Goal: Task Accomplishment & Management: Manage account settings

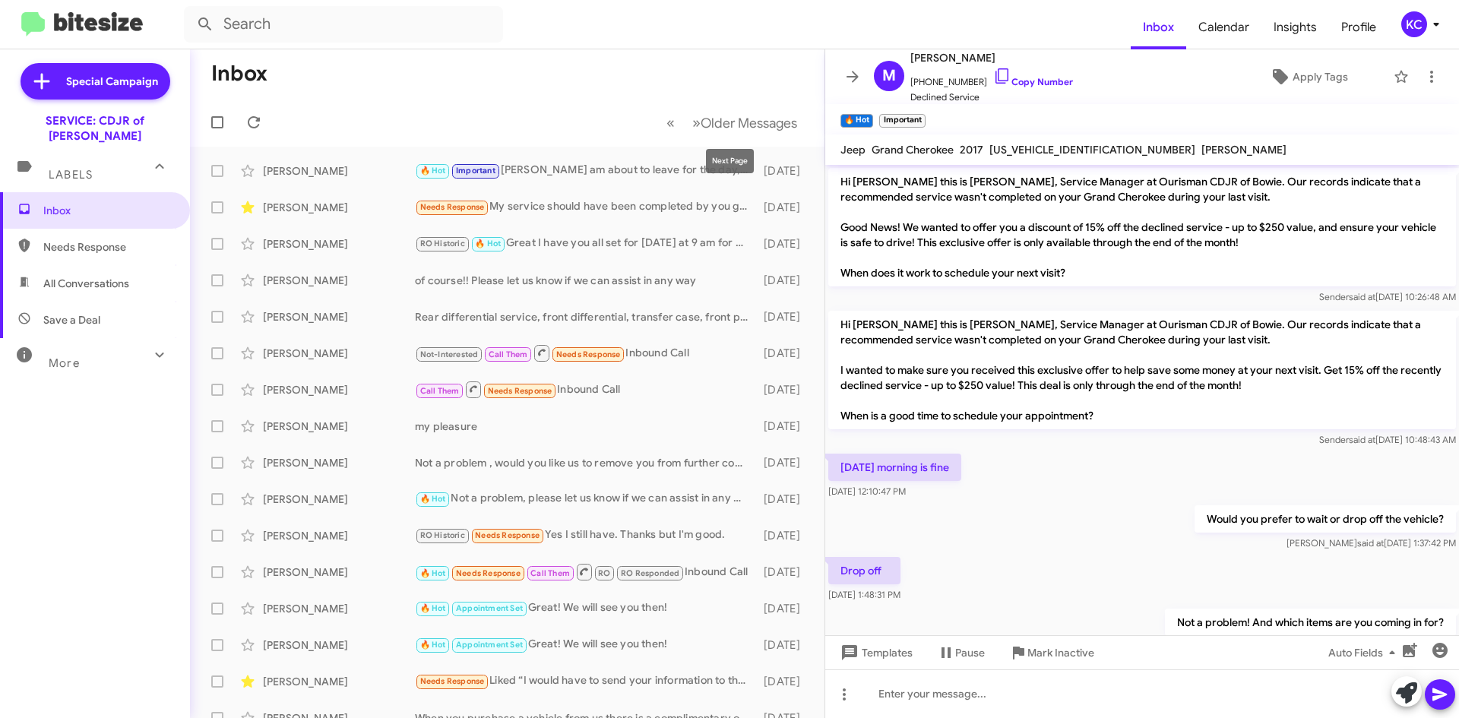
scroll to position [792, 0]
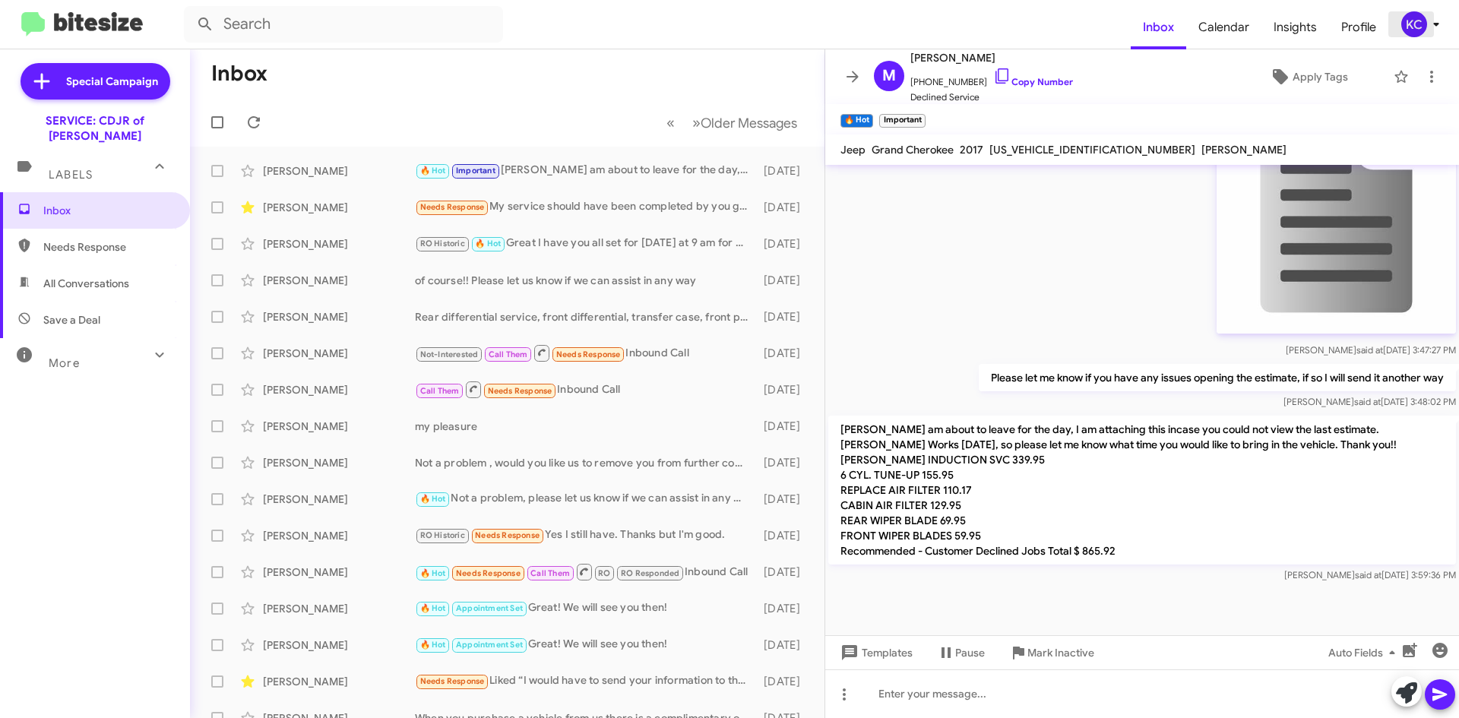
click at [1414, 18] on div "KC" at bounding box center [1415, 24] width 26 height 26
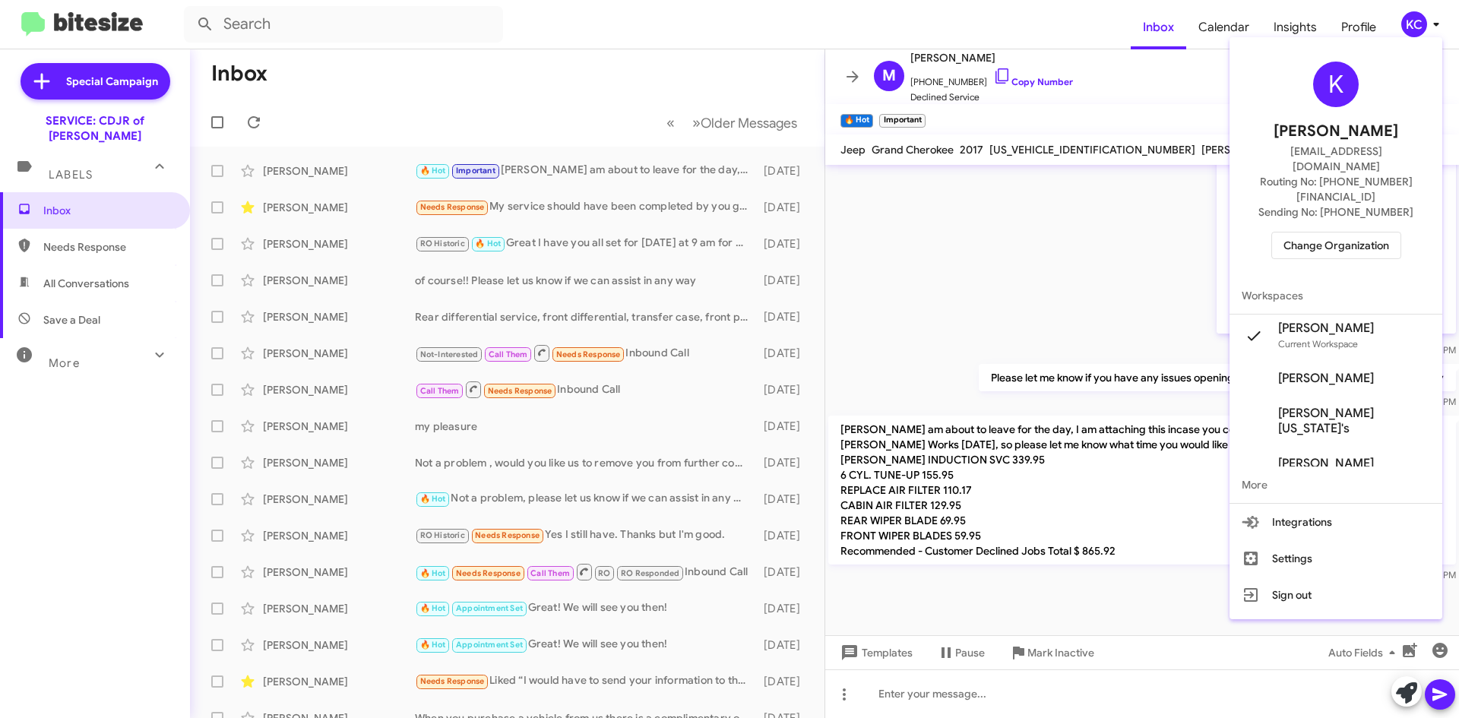
click at [1369, 233] on span "Change Organization" at bounding box center [1337, 246] width 106 height 26
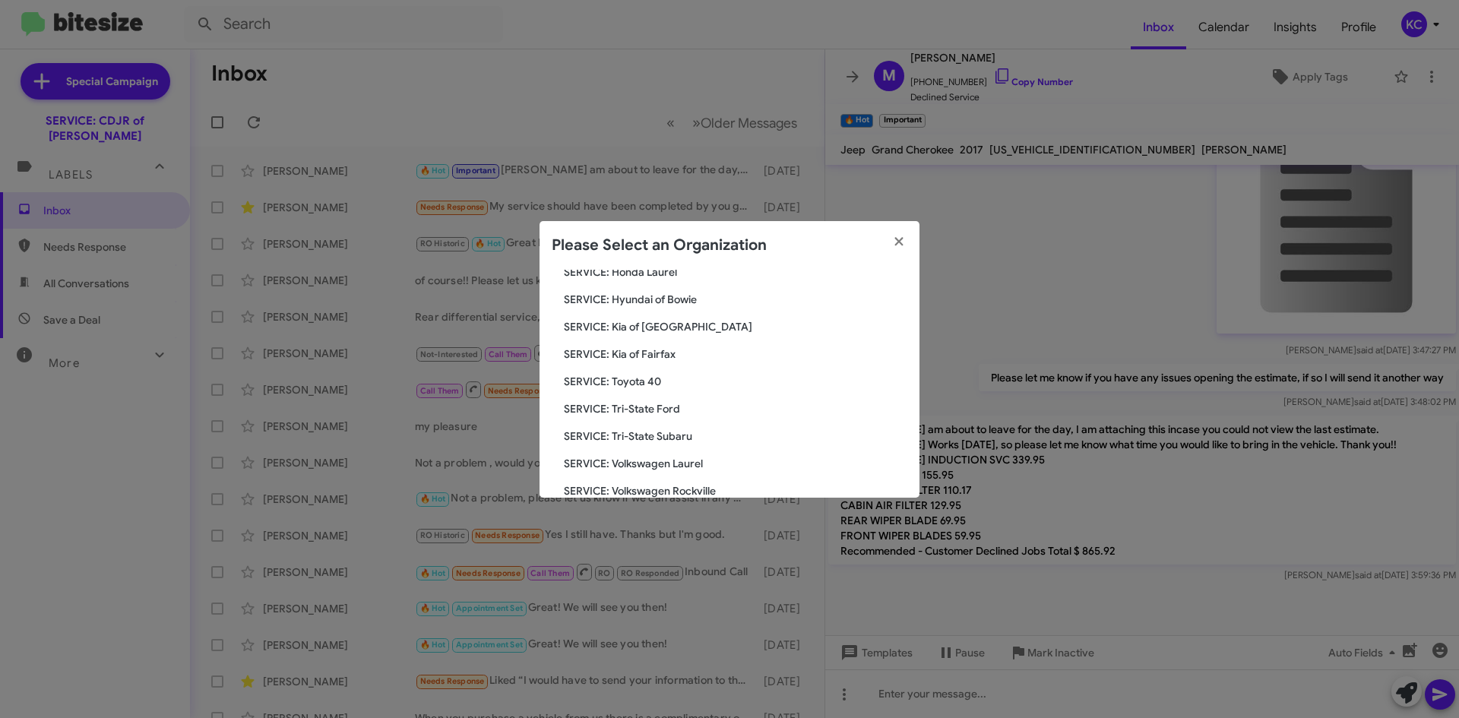
scroll to position [253, 0]
click at [656, 331] on span "SERVICE: Kia of Fairfax" at bounding box center [736, 329] width 344 height 15
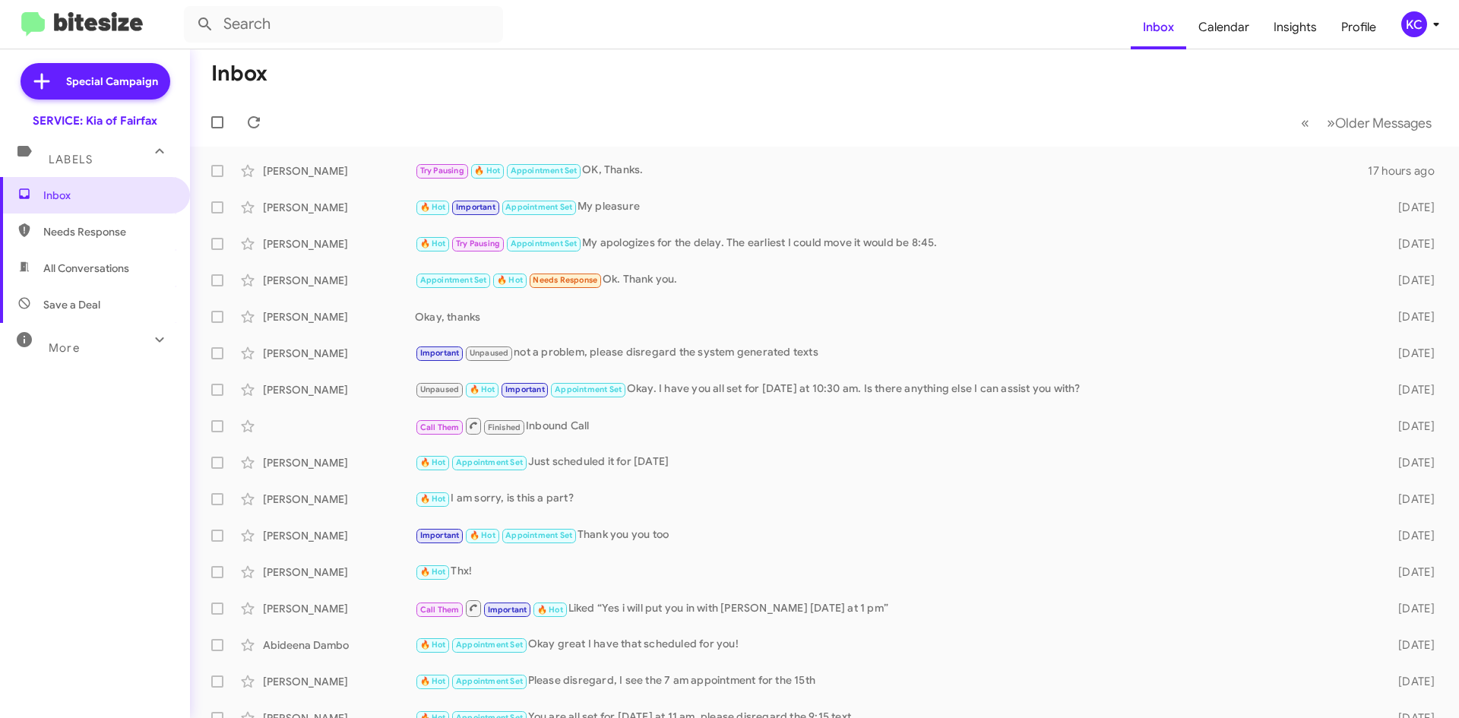
click at [1401, 30] on span "KC" at bounding box center [1424, 24] width 46 height 26
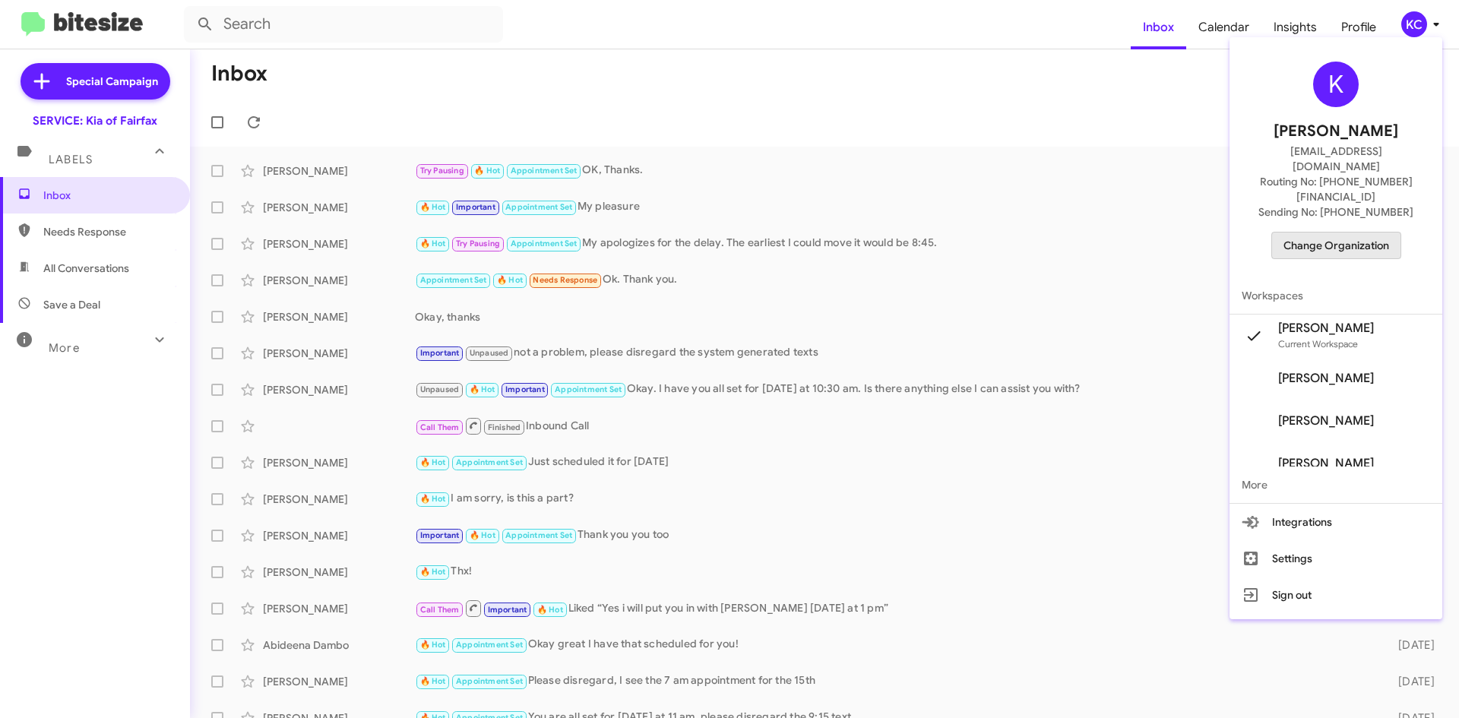
click at [1364, 233] on span "Change Organization" at bounding box center [1337, 246] width 106 height 26
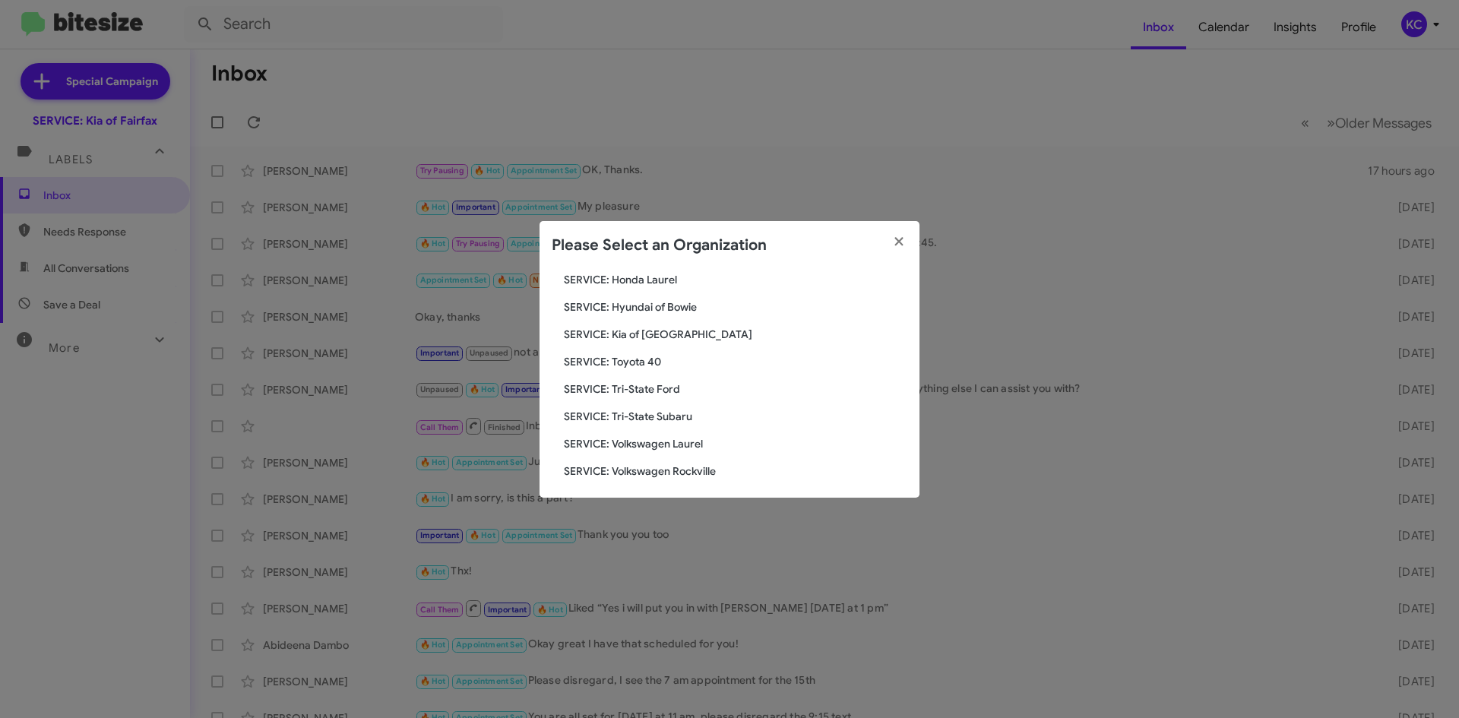
scroll to position [253, 0]
click at [657, 405] on span "SERVICE: Tri-State Subaru" at bounding box center [736, 411] width 344 height 15
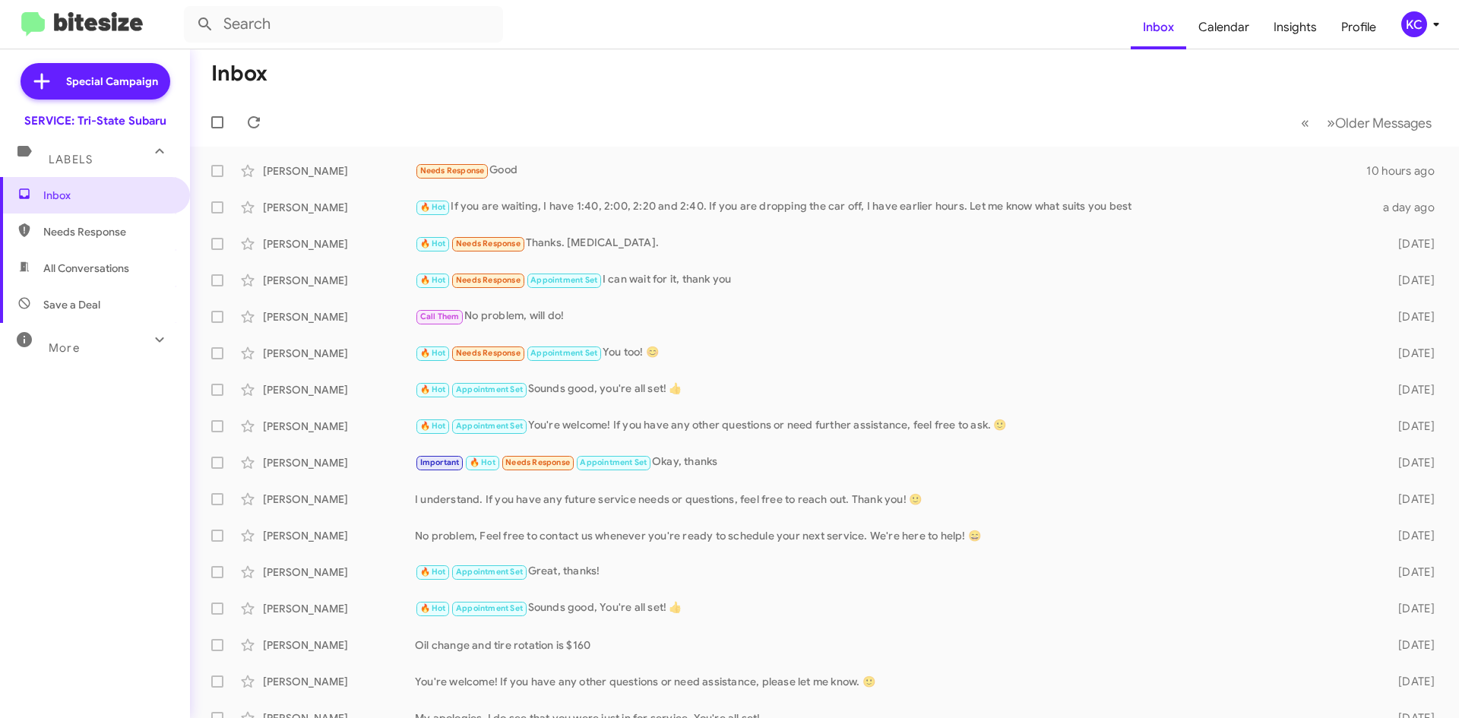
click at [1422, 32] on div "KC" at bounding box center [1415, 24] width 26 height 26
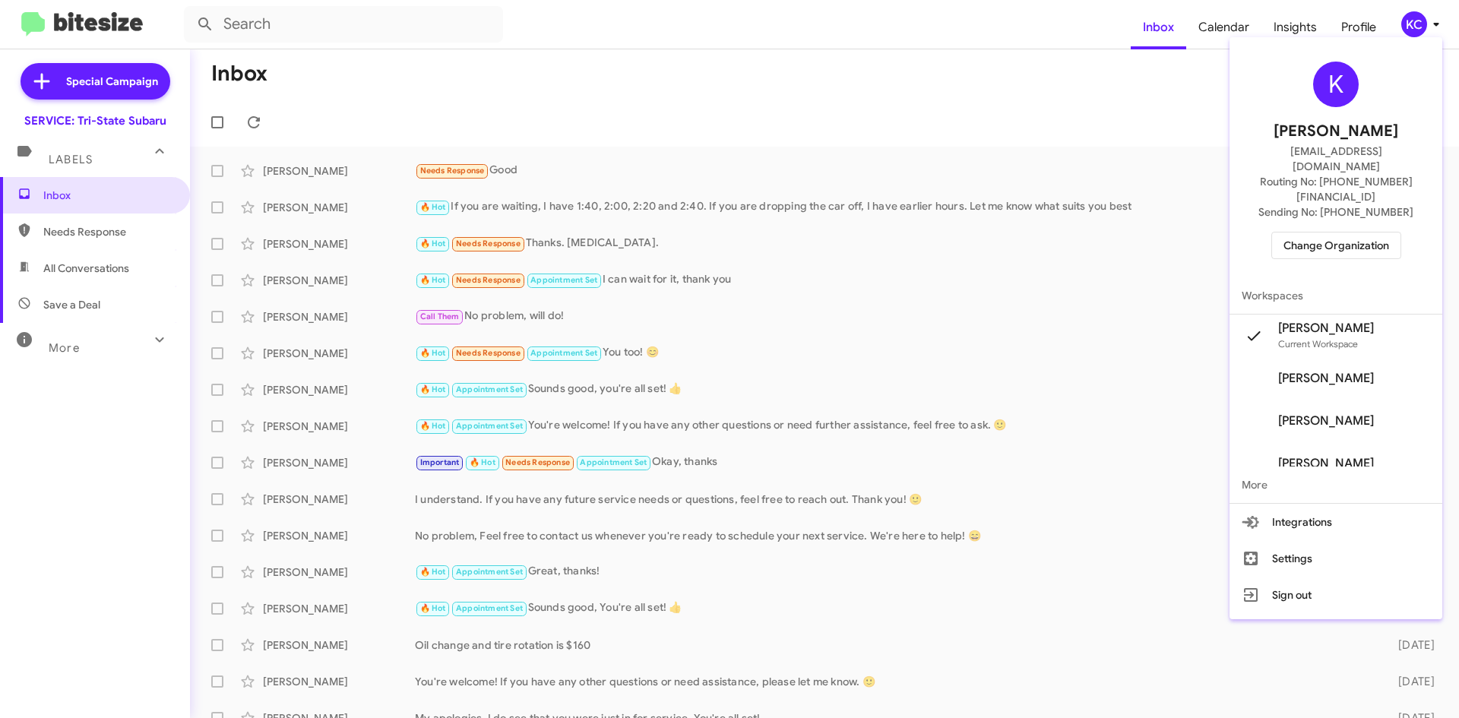
click at [1351, 233] on span "Change Organization" at bounding box center [1337, 246] width 106 height 26
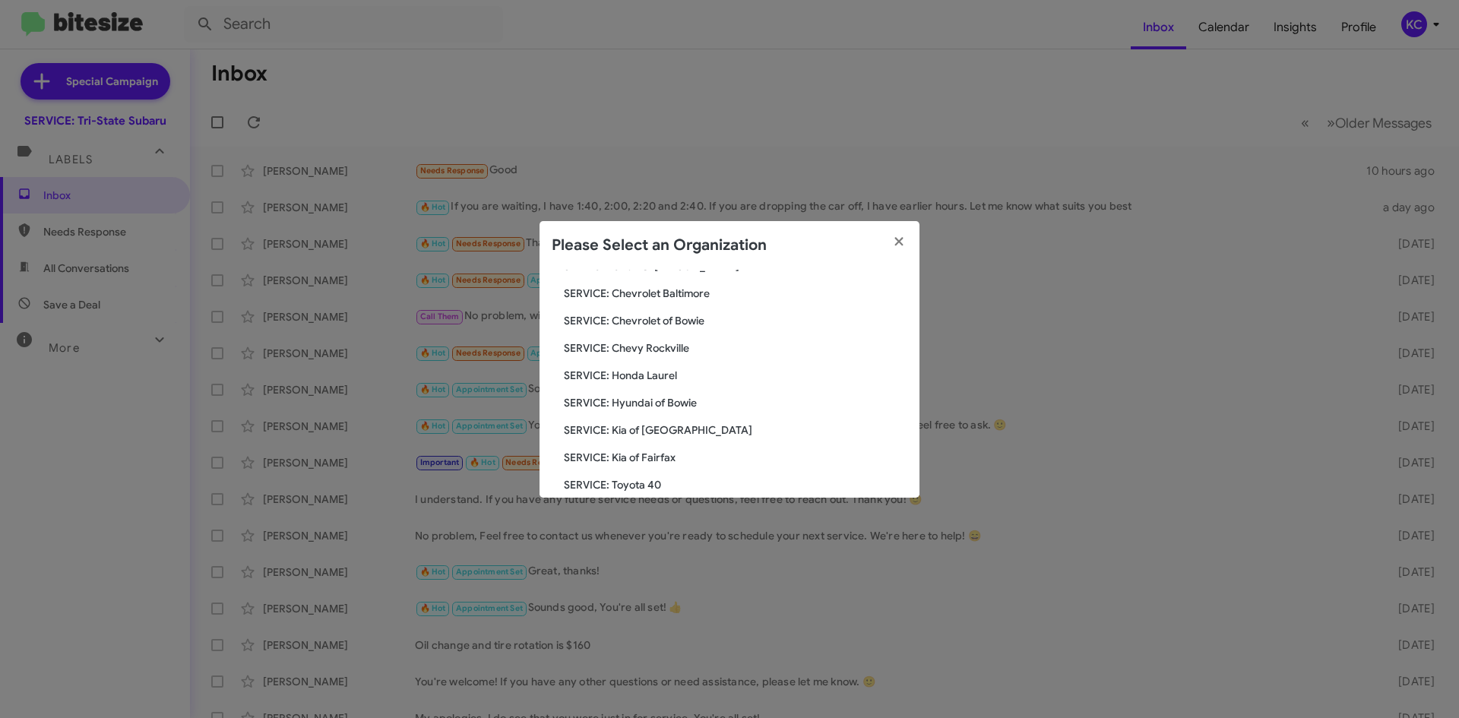
scroll to position [228, 0]
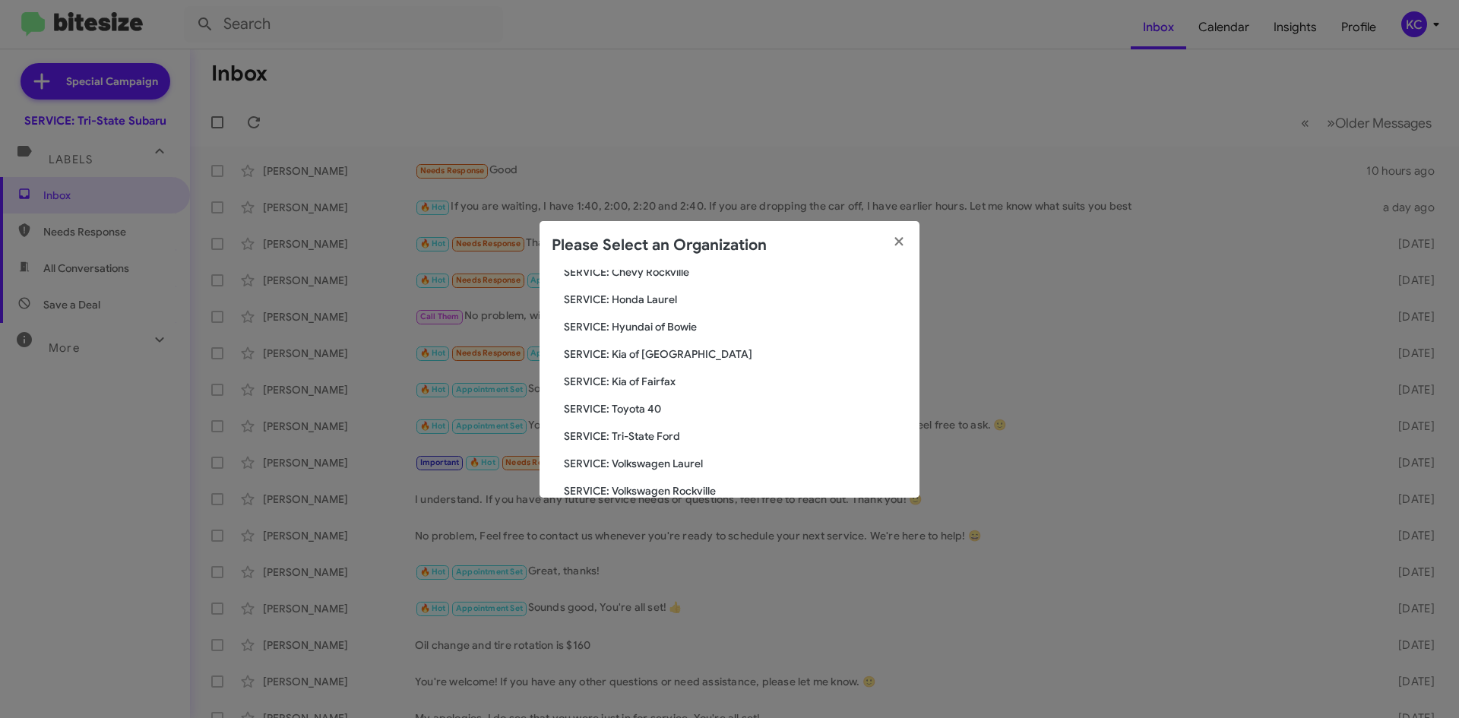
click at [666, 354] on span "SERVICE: Kia of [GEOGRAPHIC_DATA]" at bounding box center [736, 354] width 344 height 15
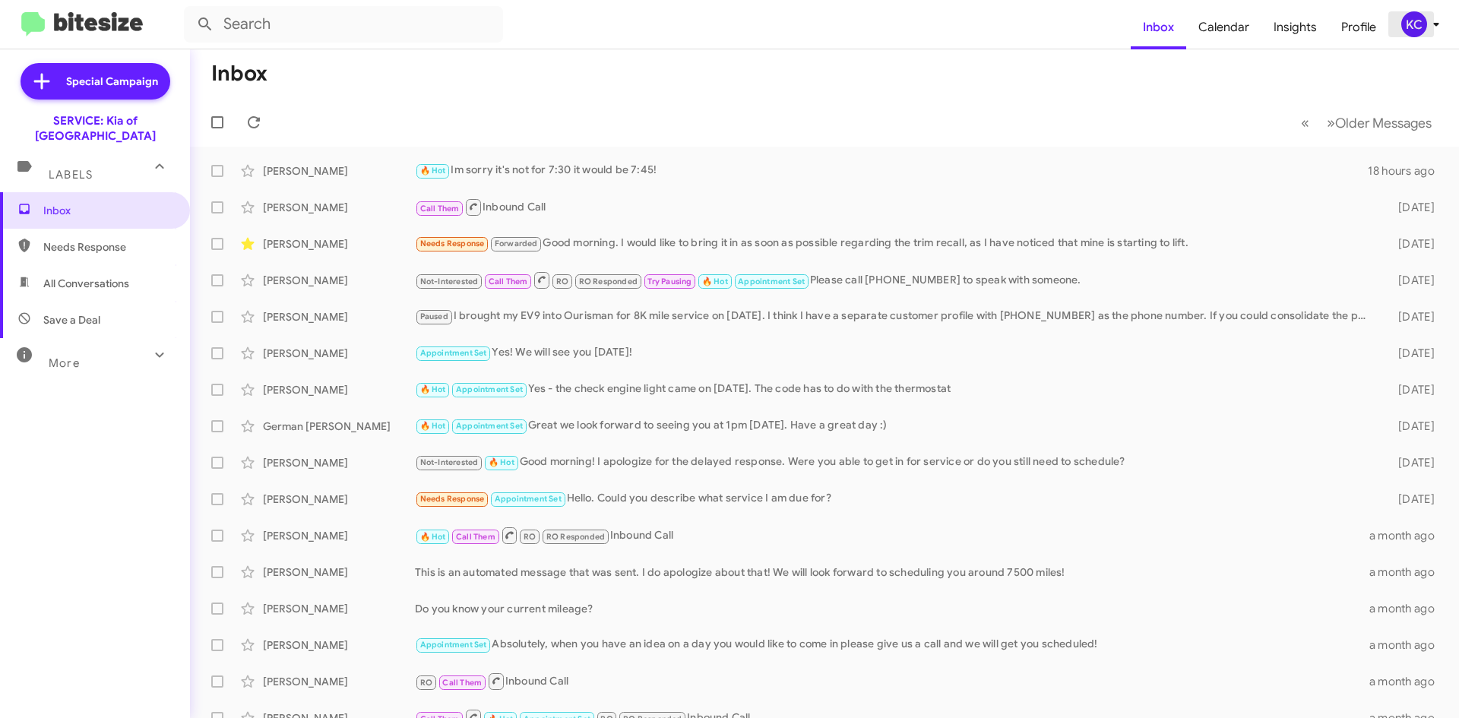
click at [1399, 31] on button "KC" at bounding box center [1416, 24] width 54 height 26
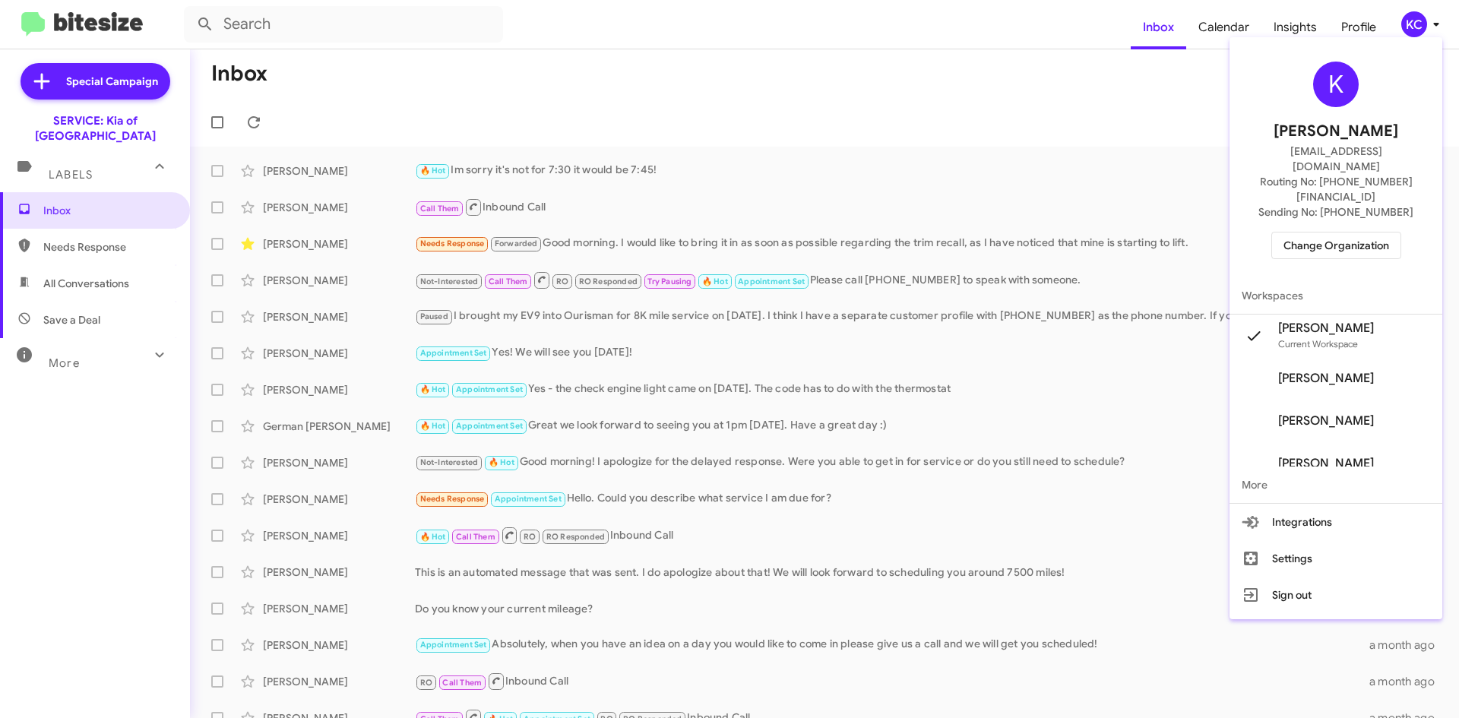
click at [1352, 233] on span "Change Organization" at bounding box center [1337, 246] width 106 height 26
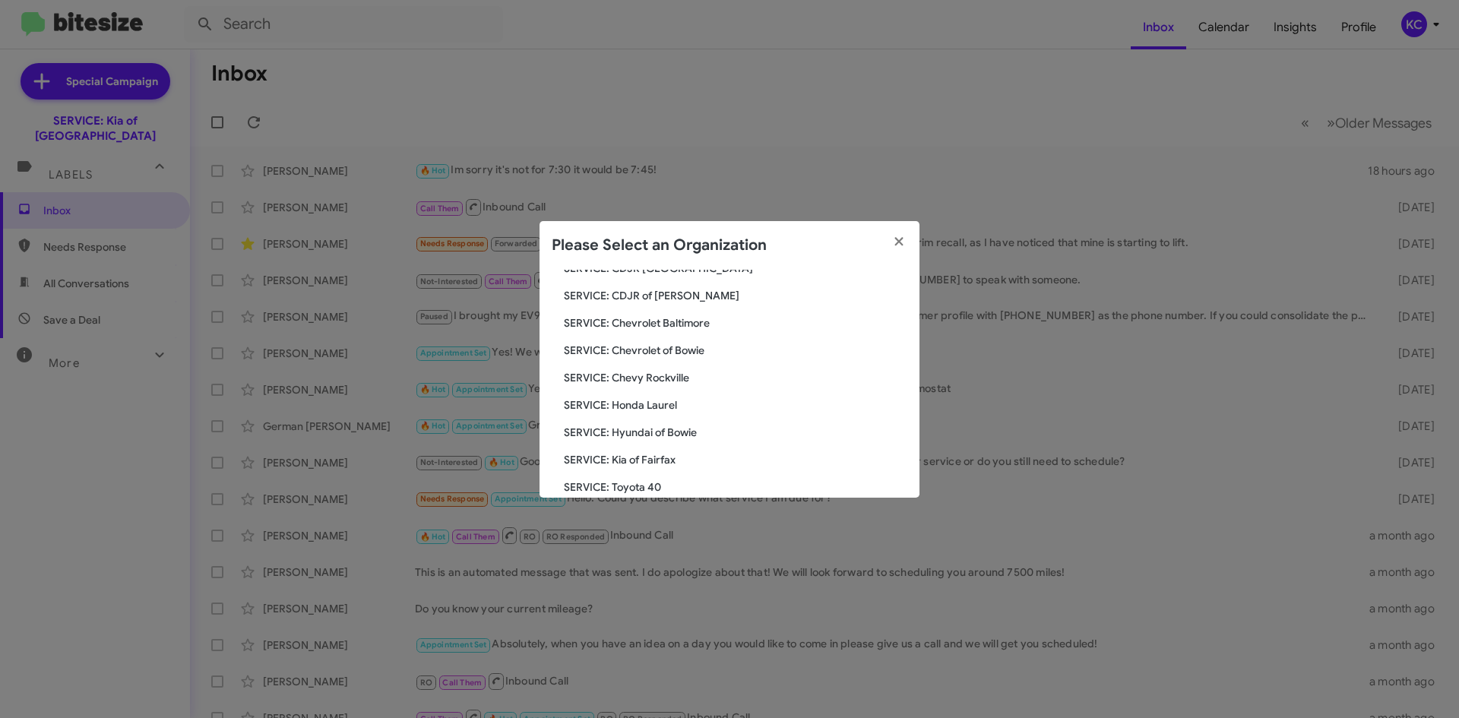
scroll to position [152, 0]
click at [660, 404] on span "SERVICE: Hyundai of Bowie" at bounding box center [736, 402] width 344 height 15
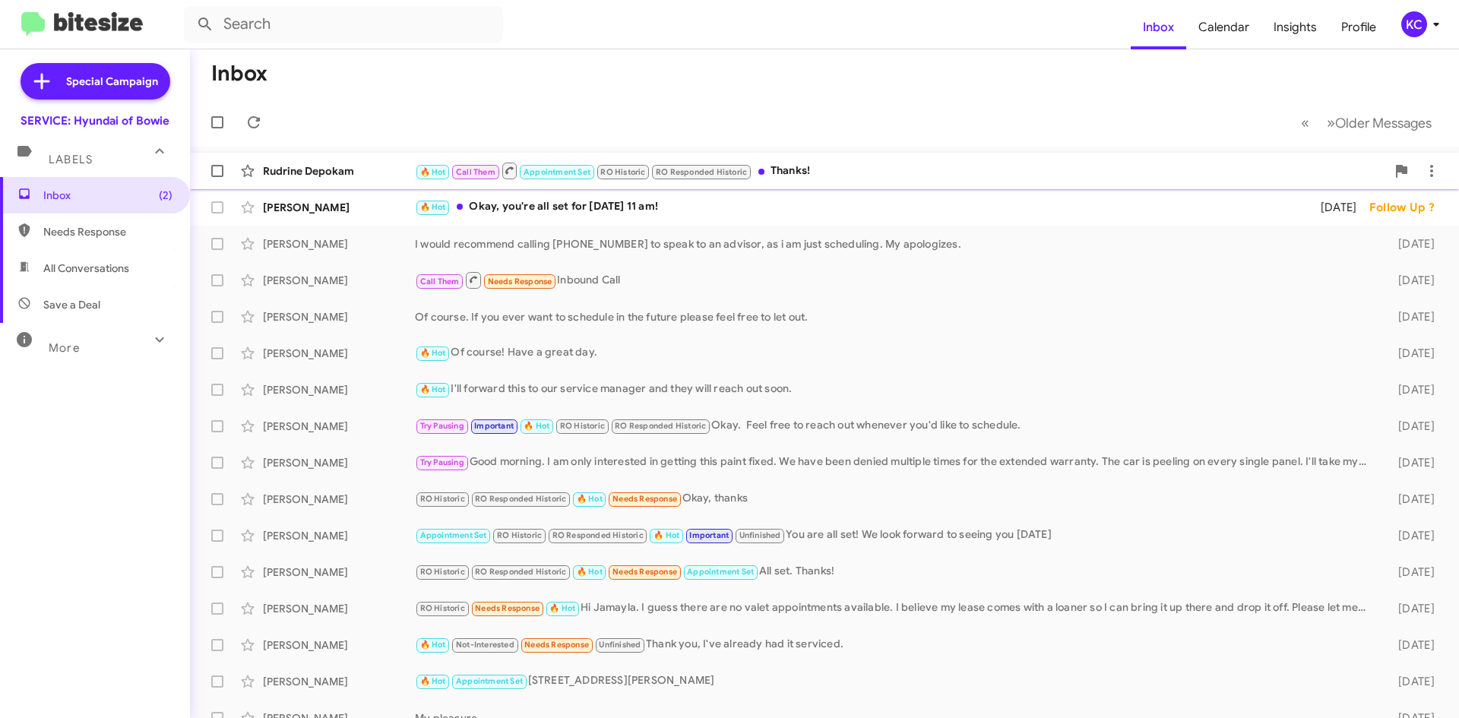
click at [889, 185] on div "[PERSON_NAME] 🔥 Hot Call Them Appointment Set RO Historic RO Responded Historic…" at bounding box center [824, 171] width 1245 height 30
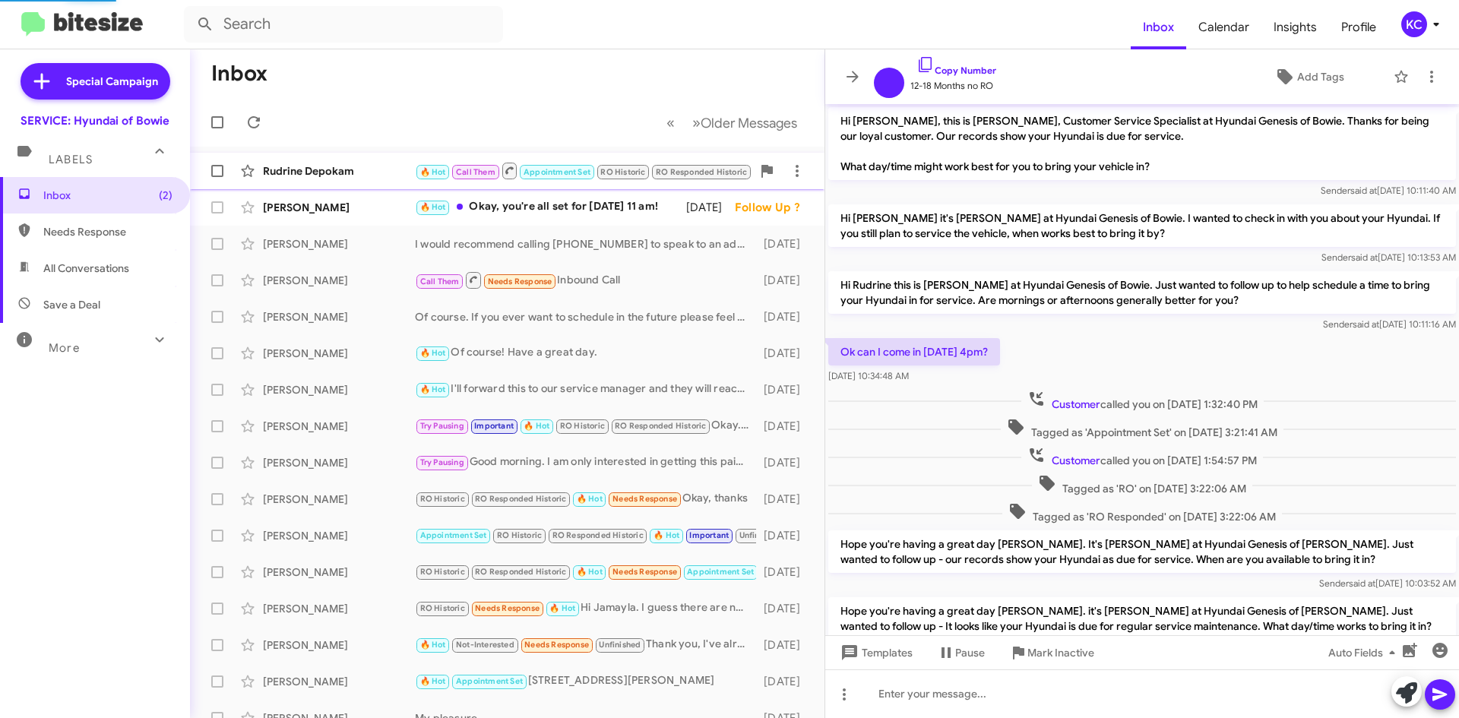
scroll to position [456, 0]
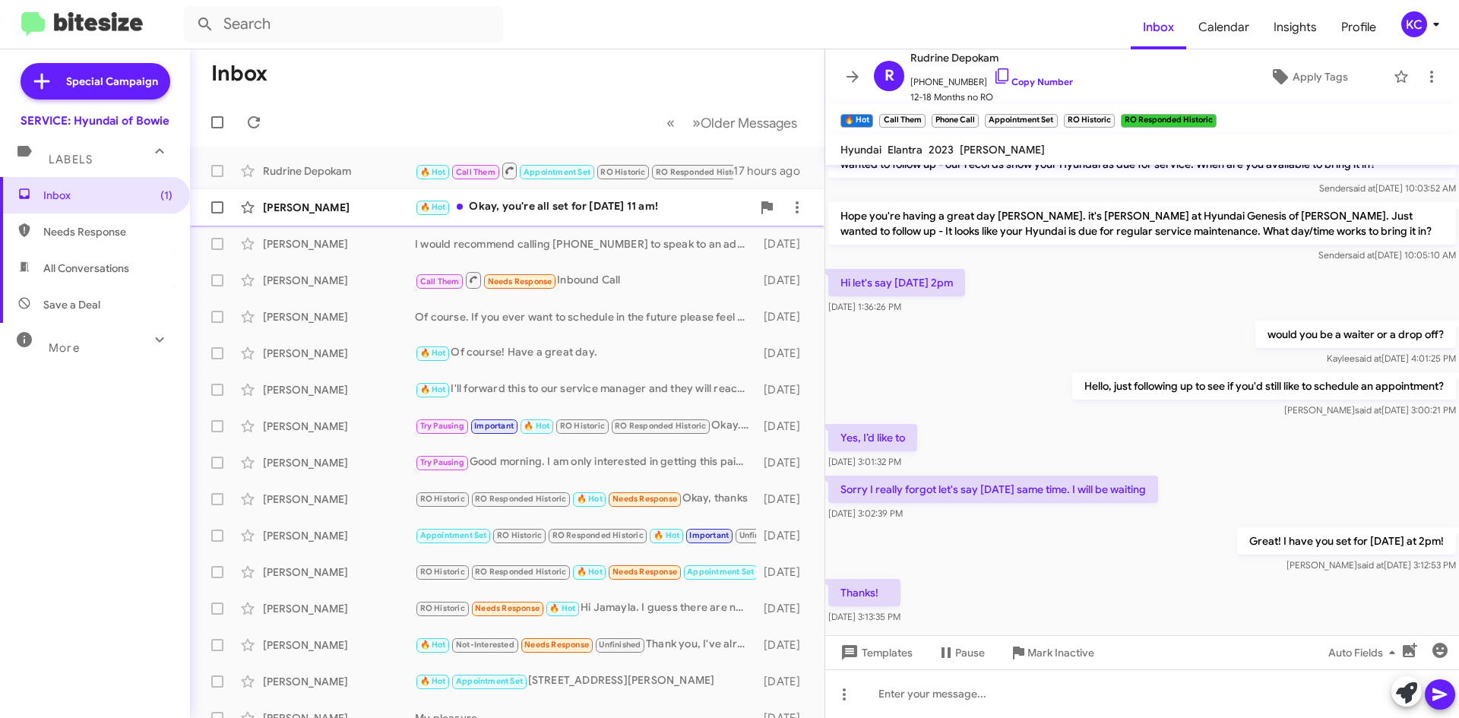
click at [667, 202] on div "🔥 Hot Okay, you're all set for [DATE] 11 am!" at bounding box center [583, 206] width 337 height 17
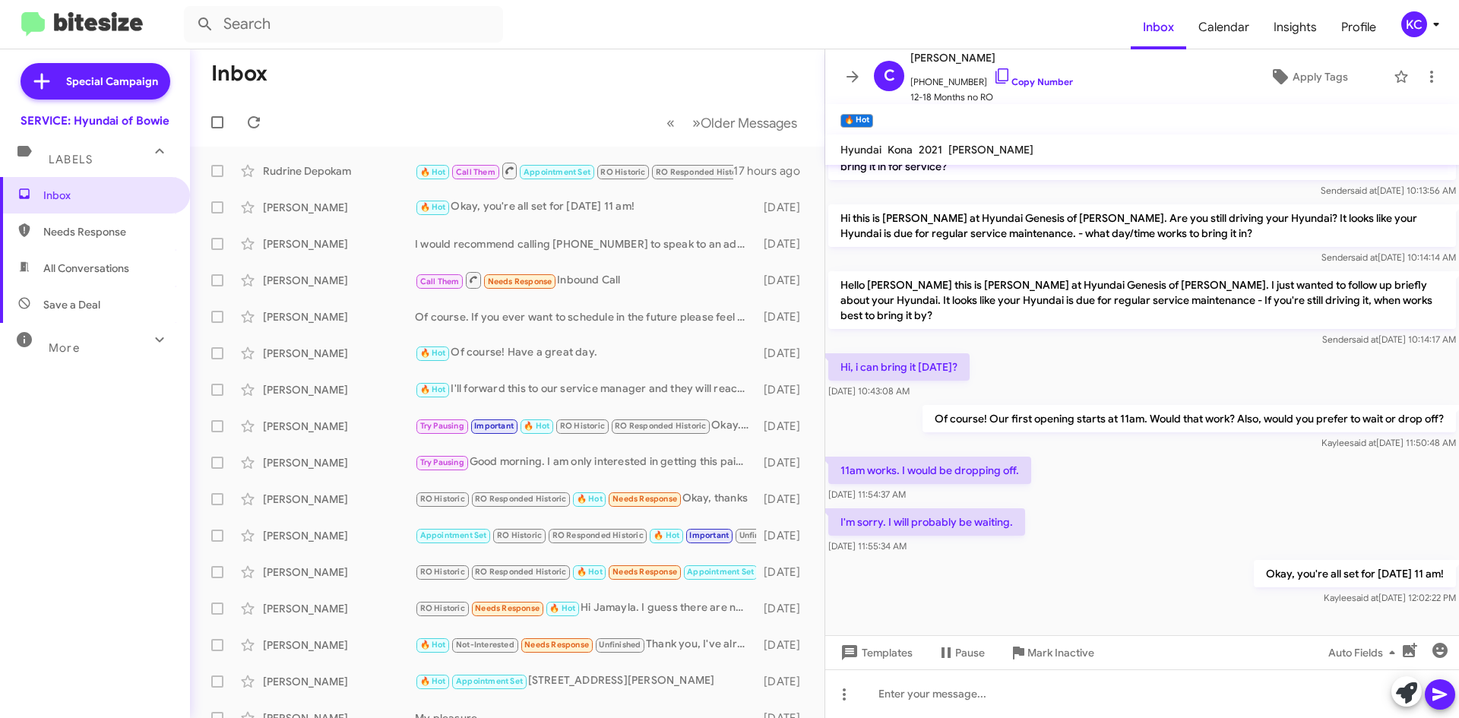
click at [1412, 22] on div "KC" at bounding box center [1415, 24] width 26 height 26
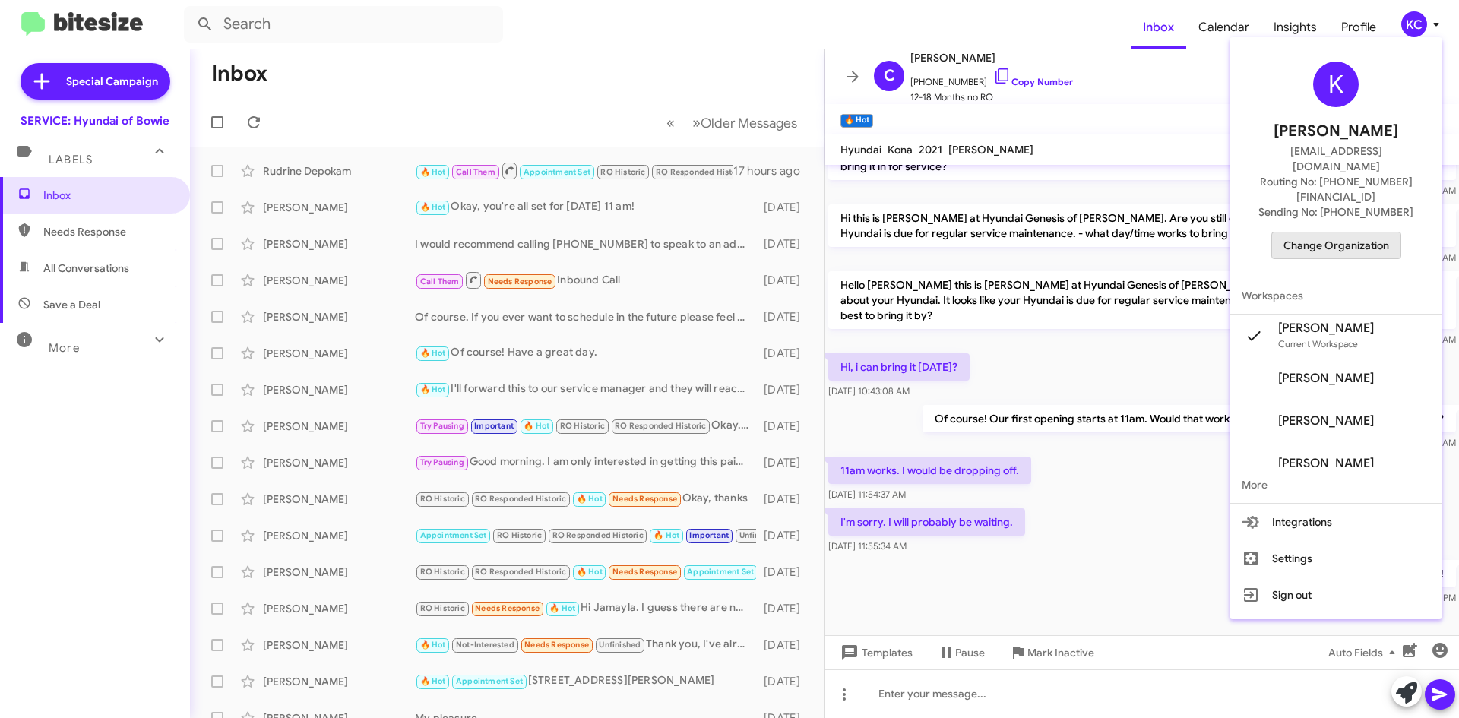
click at [1358, 233] on span "Change Organization" at bounding box center [1337, 246] width 106 height 26
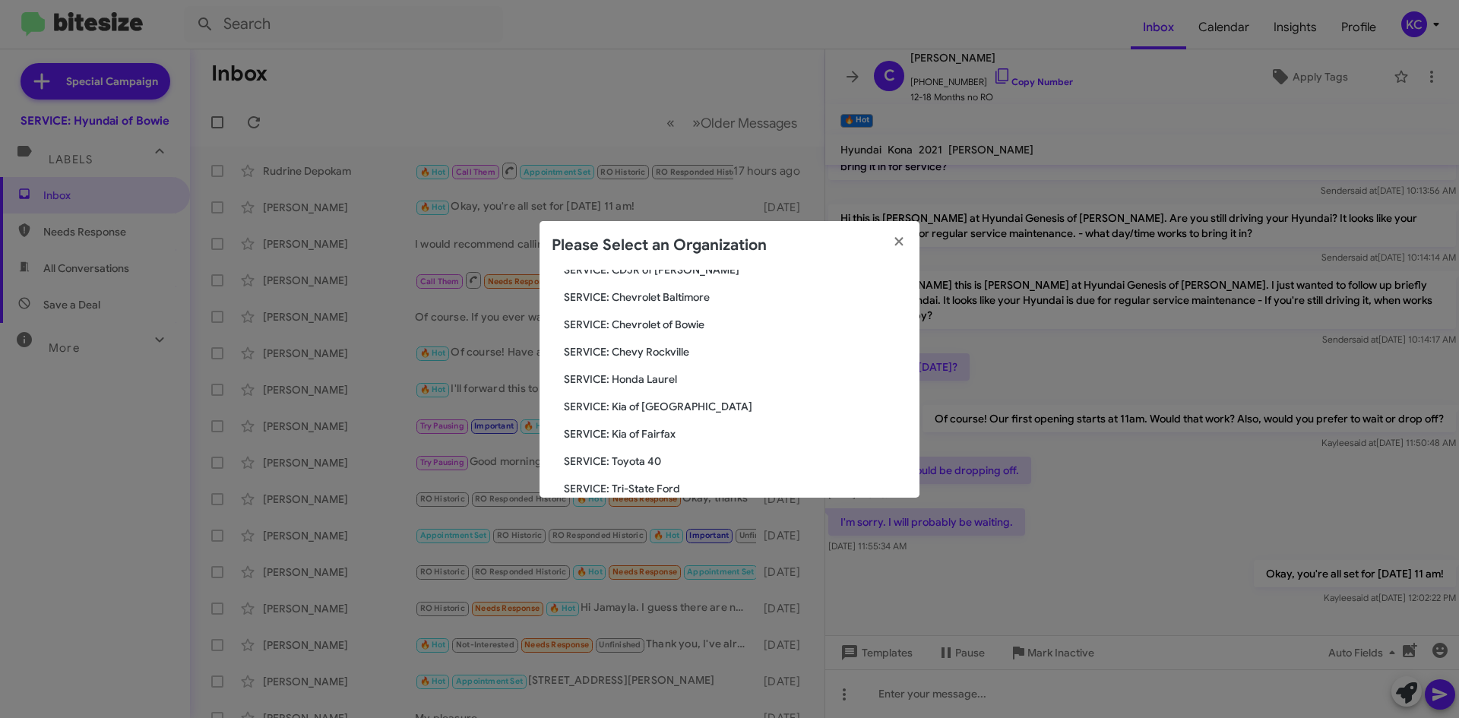
scroll to position [152, 0]
click at [572, 55] on modal-container "Please Select an Organization Search SERVICE: Hyundai of Bowie Current Org SERV…" at bounding box center [729, 359] width 1459 height 718
